Goal: Find specific page/section: Find specific page/section

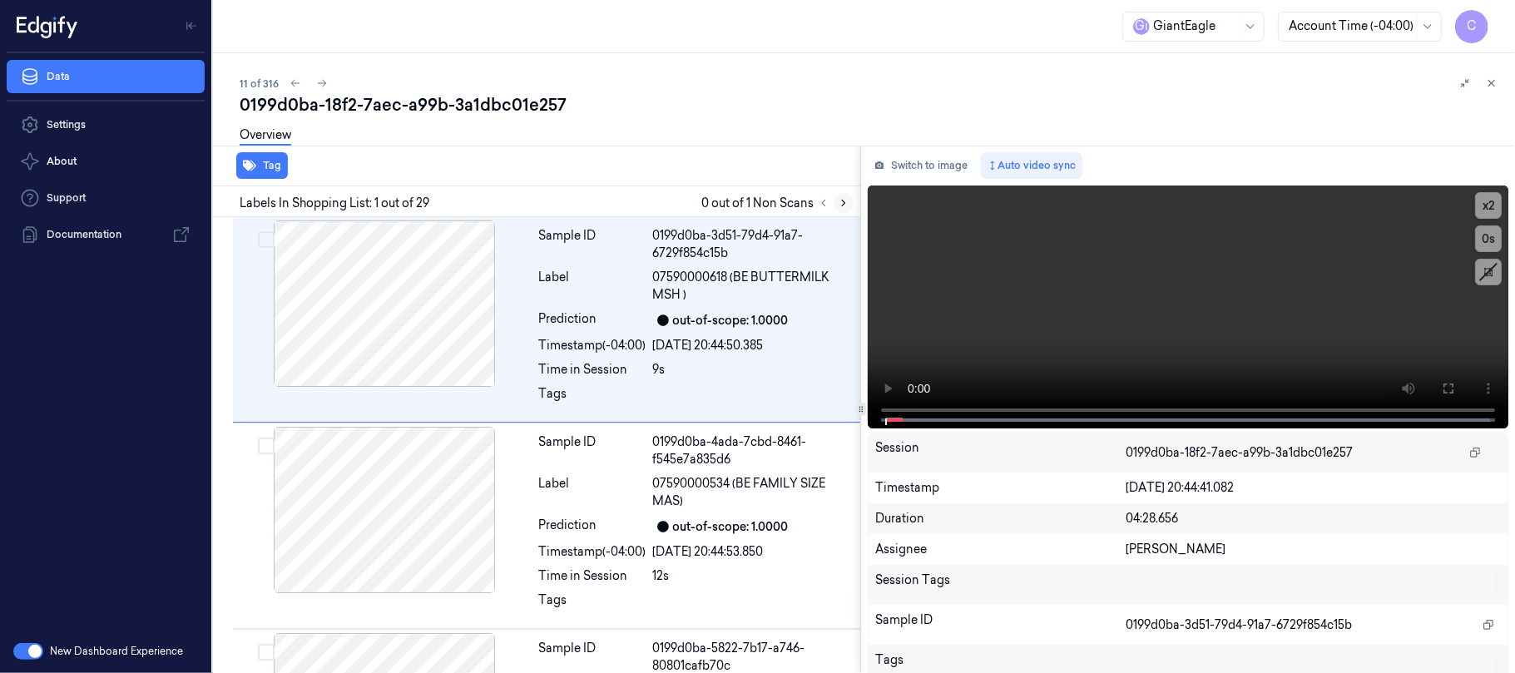
click at [836, 201] on button at bounding box center [843, 203] width 20 height 20
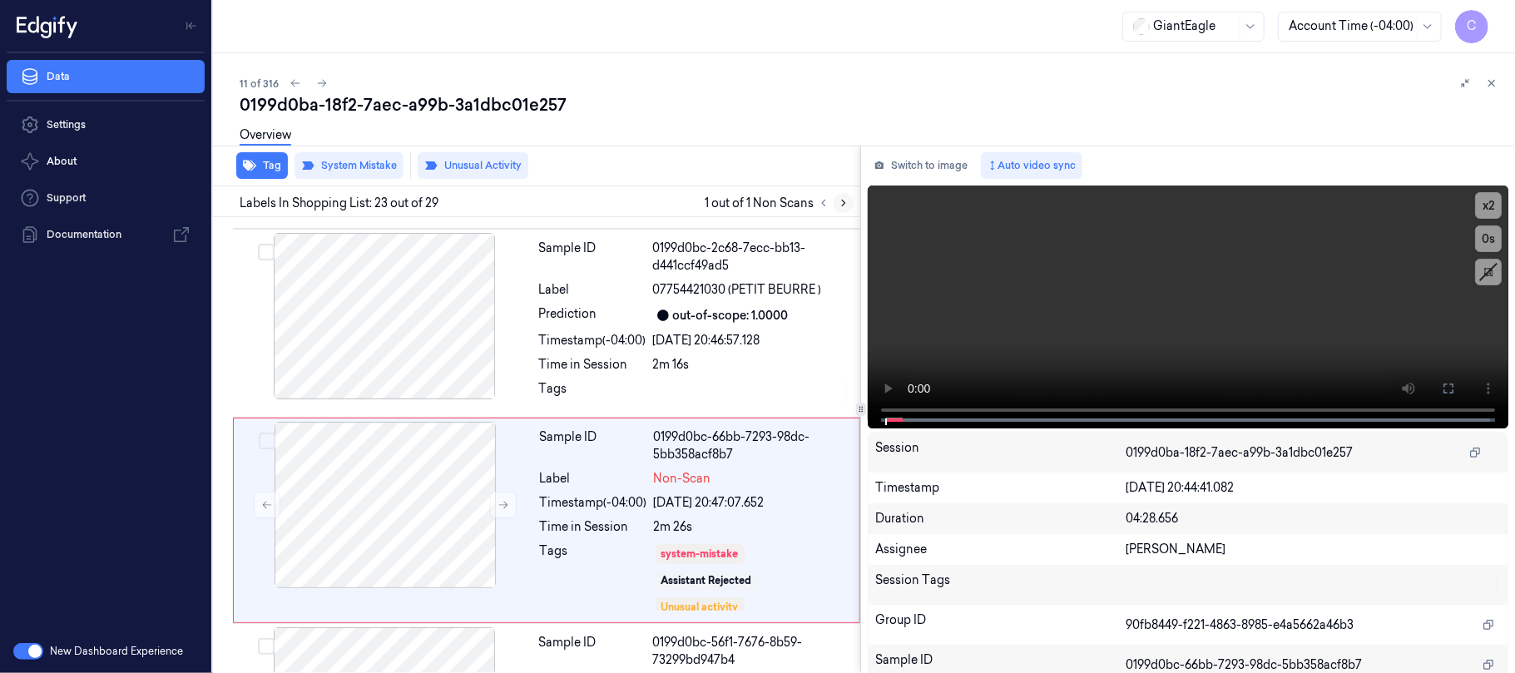
scroll to position [4320, 0]
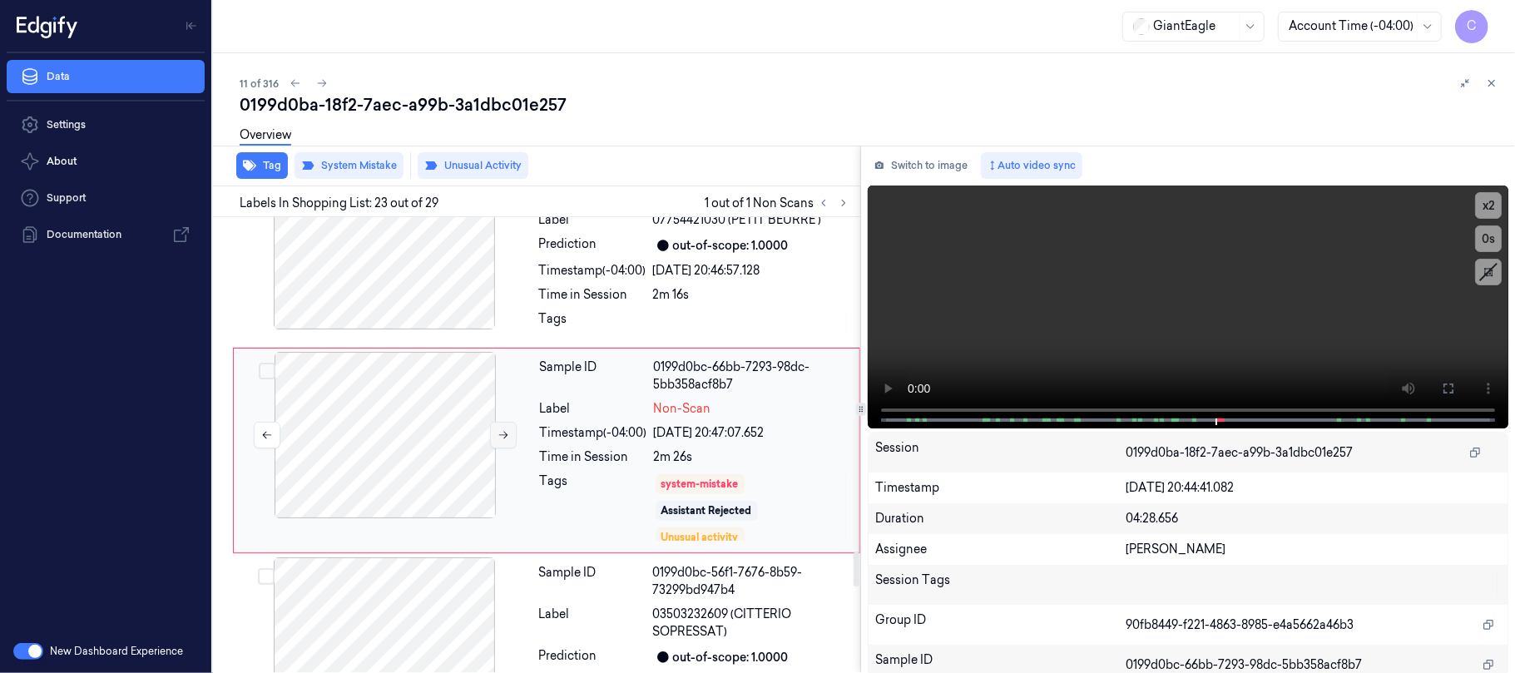
click at [492, 422] on button at bounding box center [503, 435] width 27 height 27
click at [500, 429] on icon at bounding box center [503, 435] width 12 height 12
click at [497, 429] on icon at bounding box center [503, 435] width 12 height 12
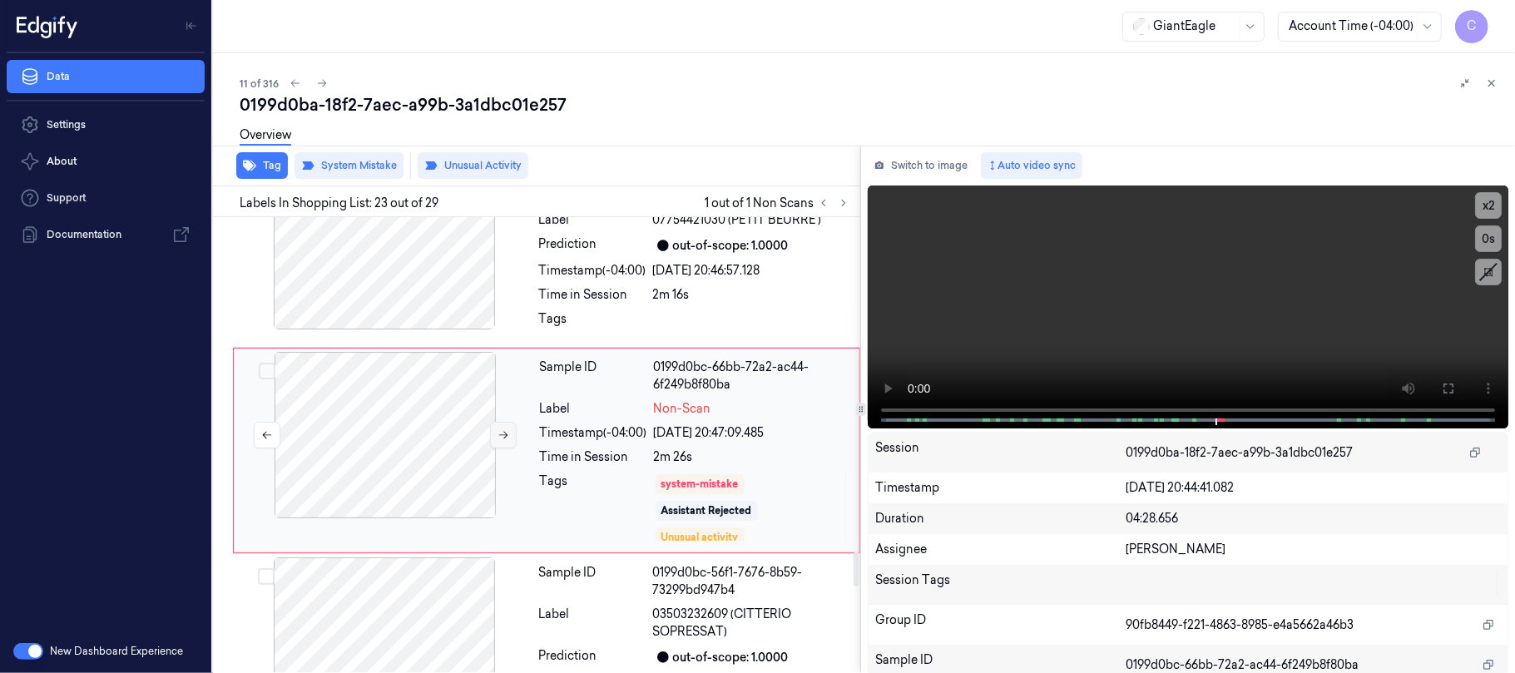
click at [497, 429] on icon at bounding box center [503, 435] width 12 height 12
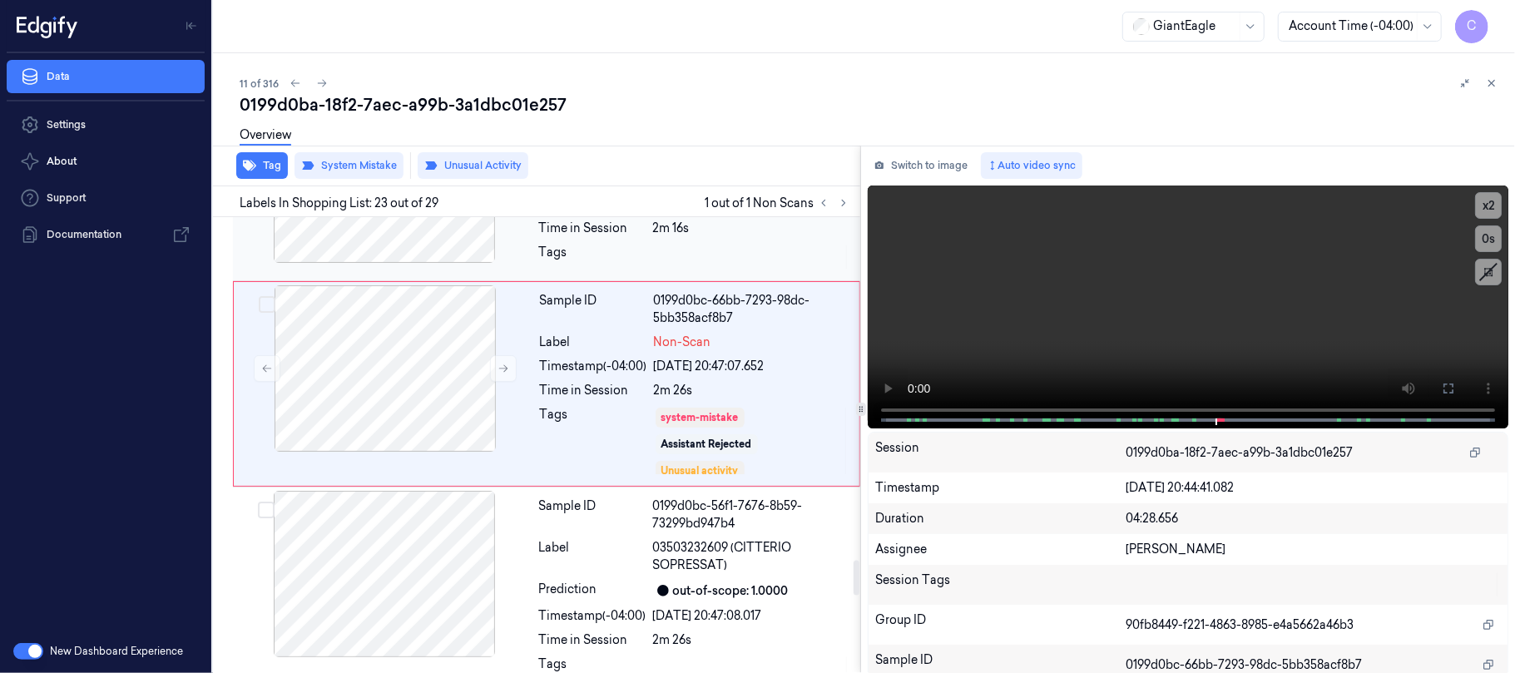
scroll to position [4430, 0]
